Goal: Task Accomplishment & Management: Manage account settings

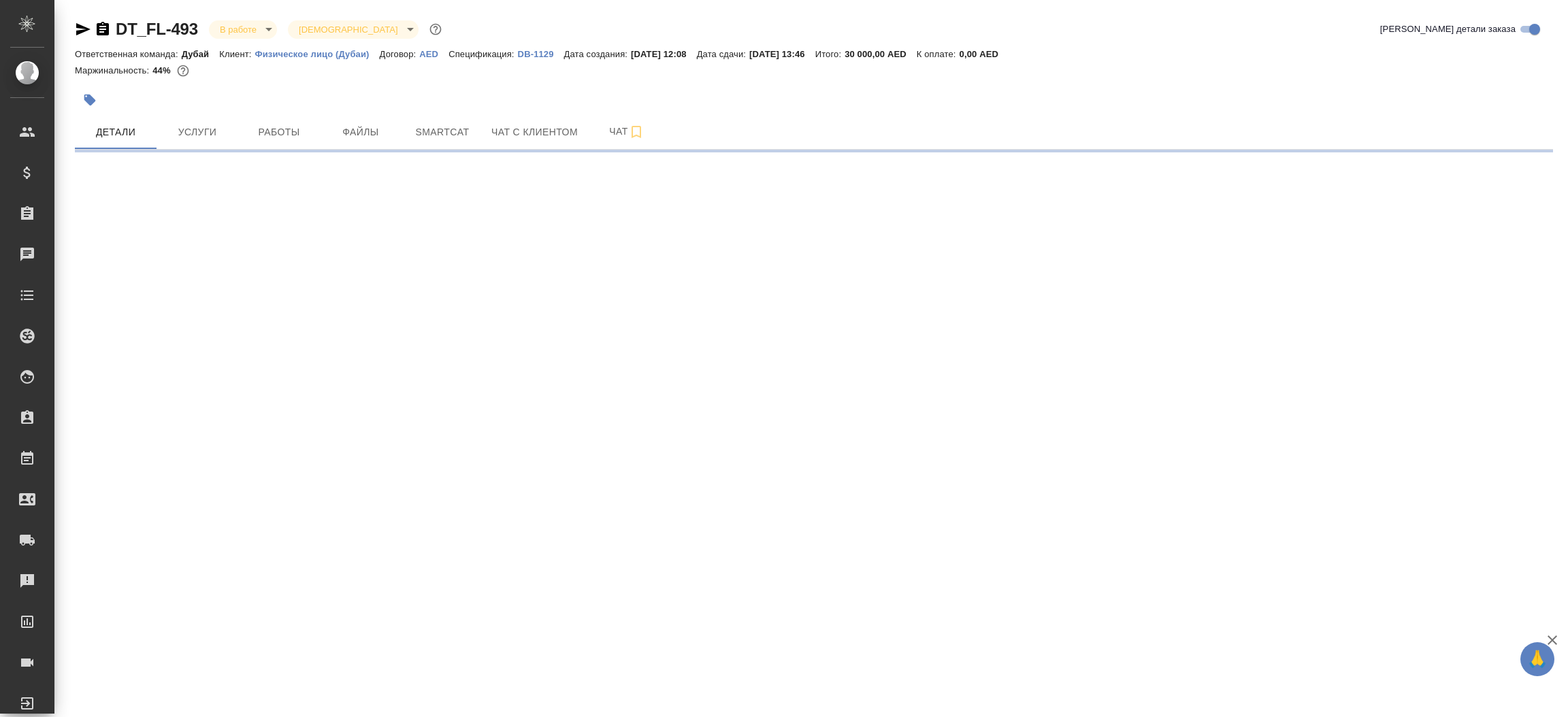
select select "RU"
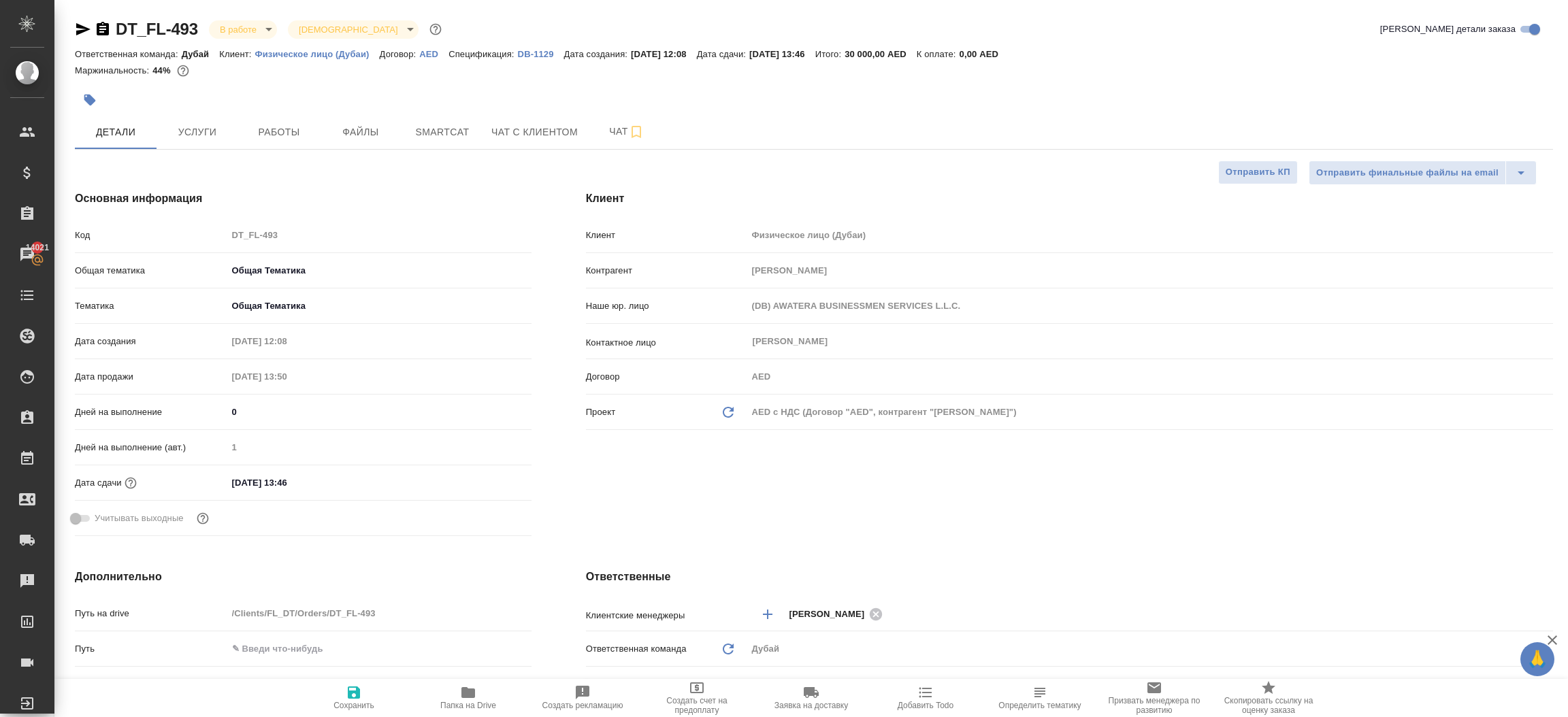
type textarea "x"
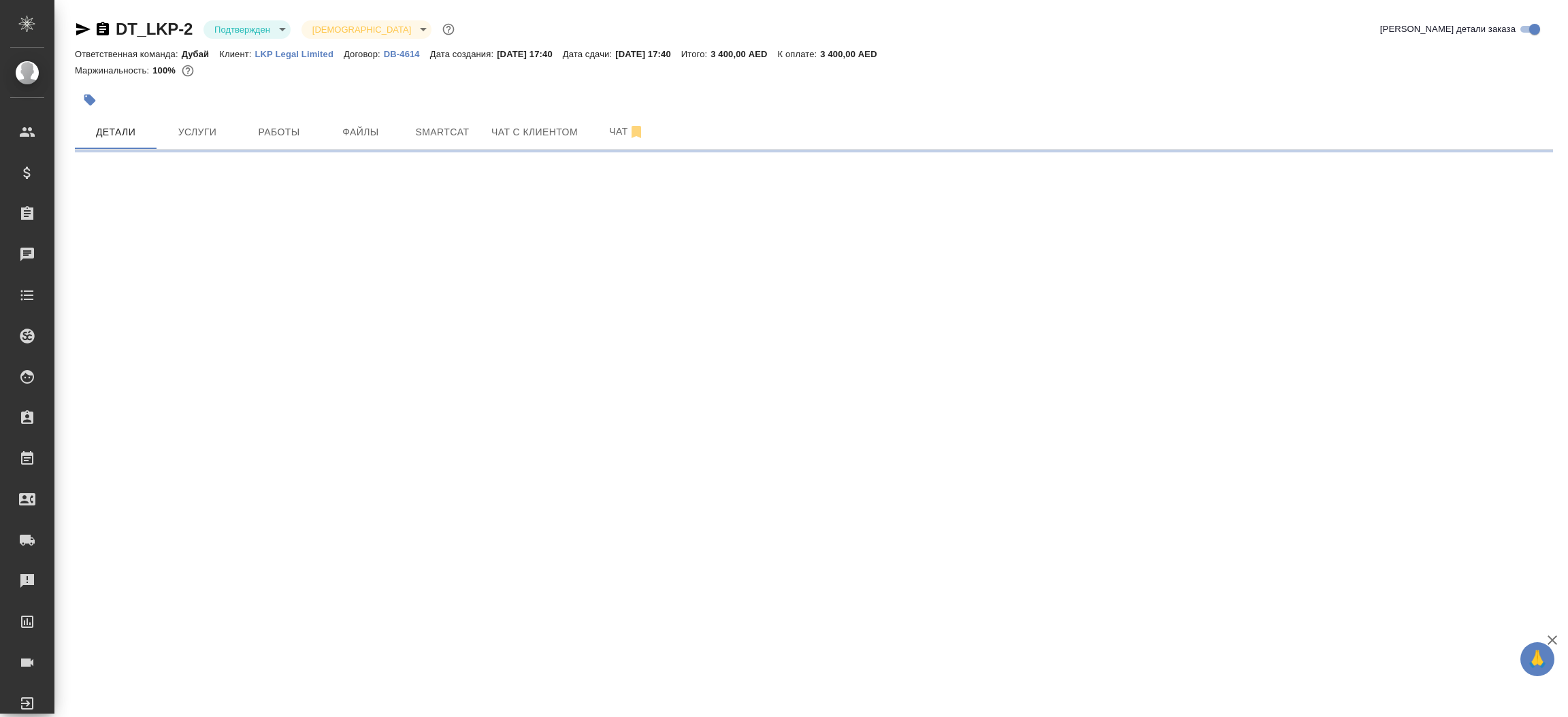
select select "RU"
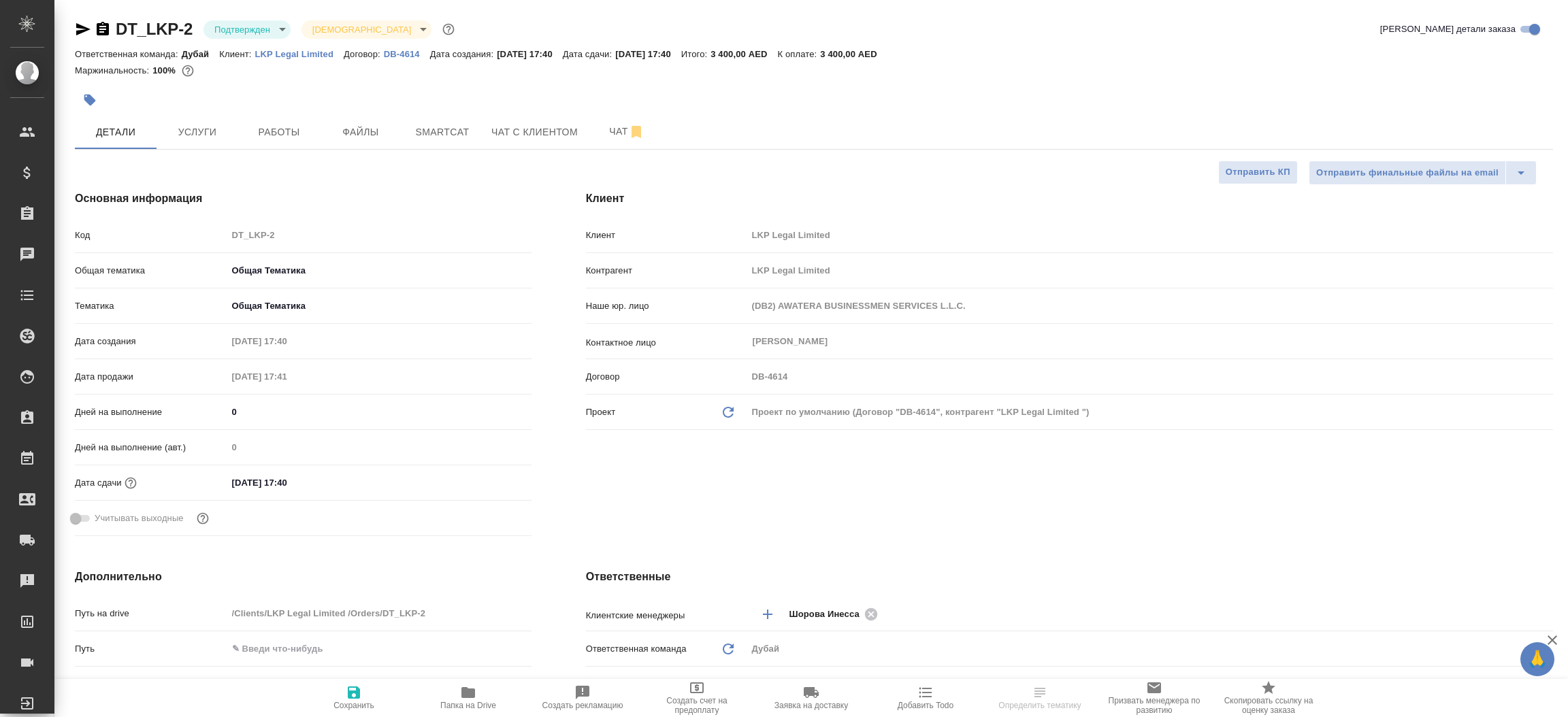
type textarea "x"
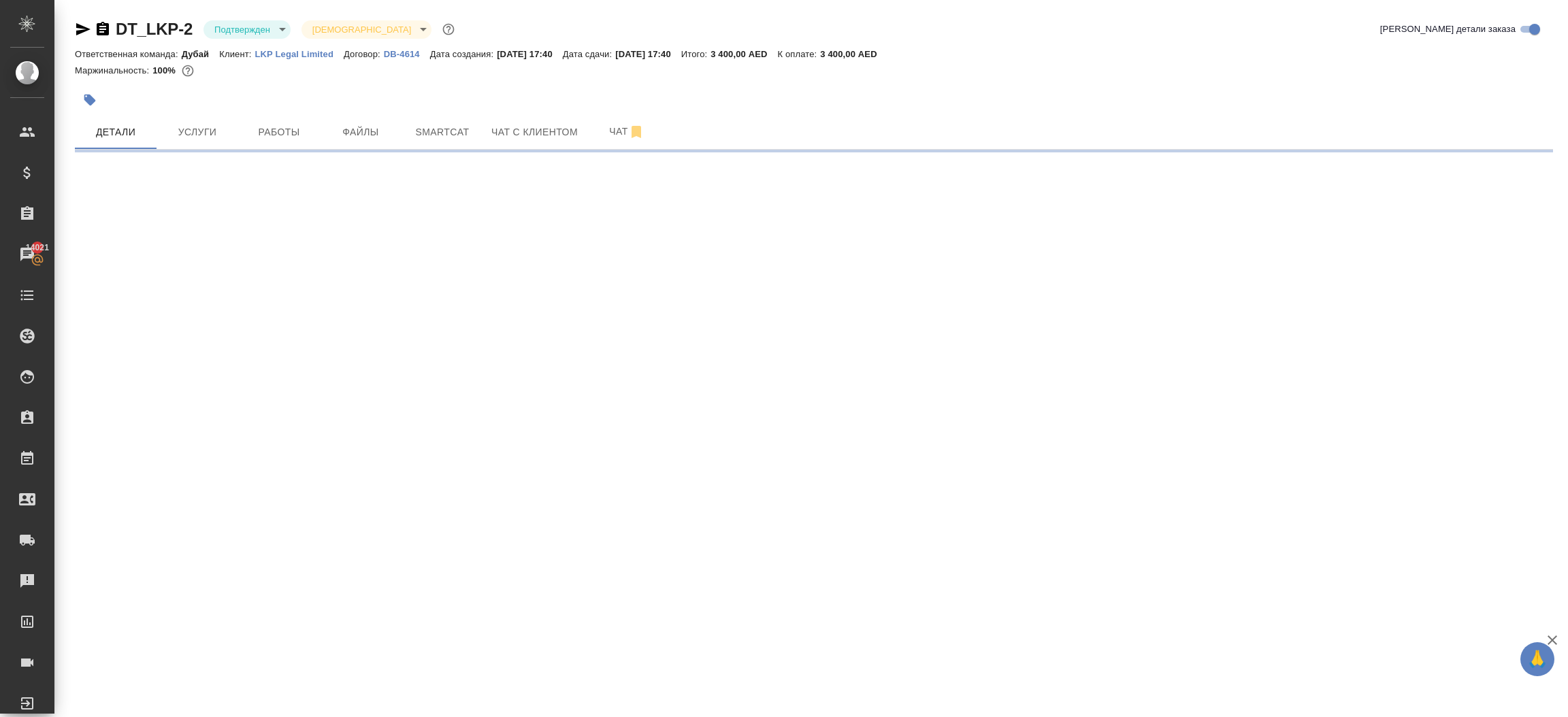
select select "RU"
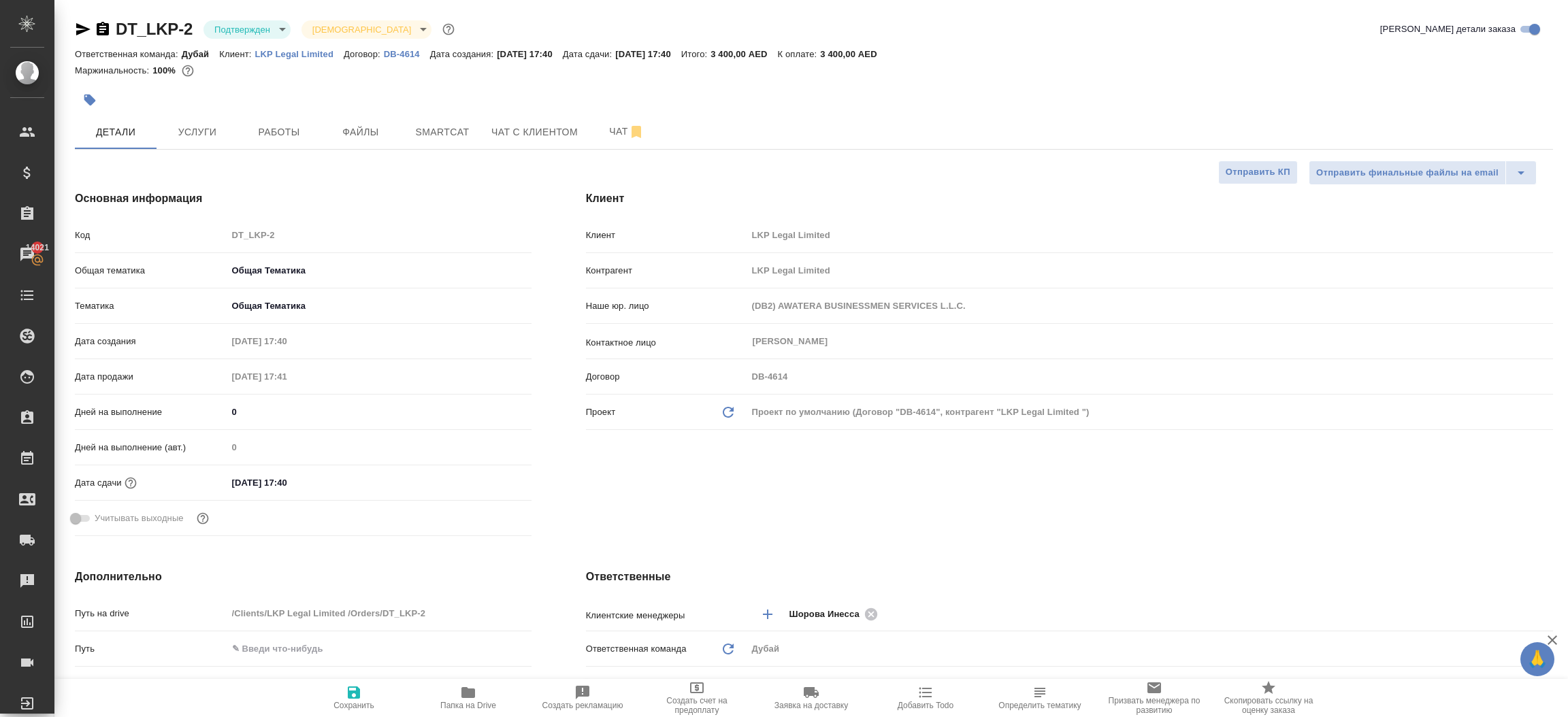
type textarea "x"
